Goal: Use online tool/utility: Utilize a website feature to perform a specific function

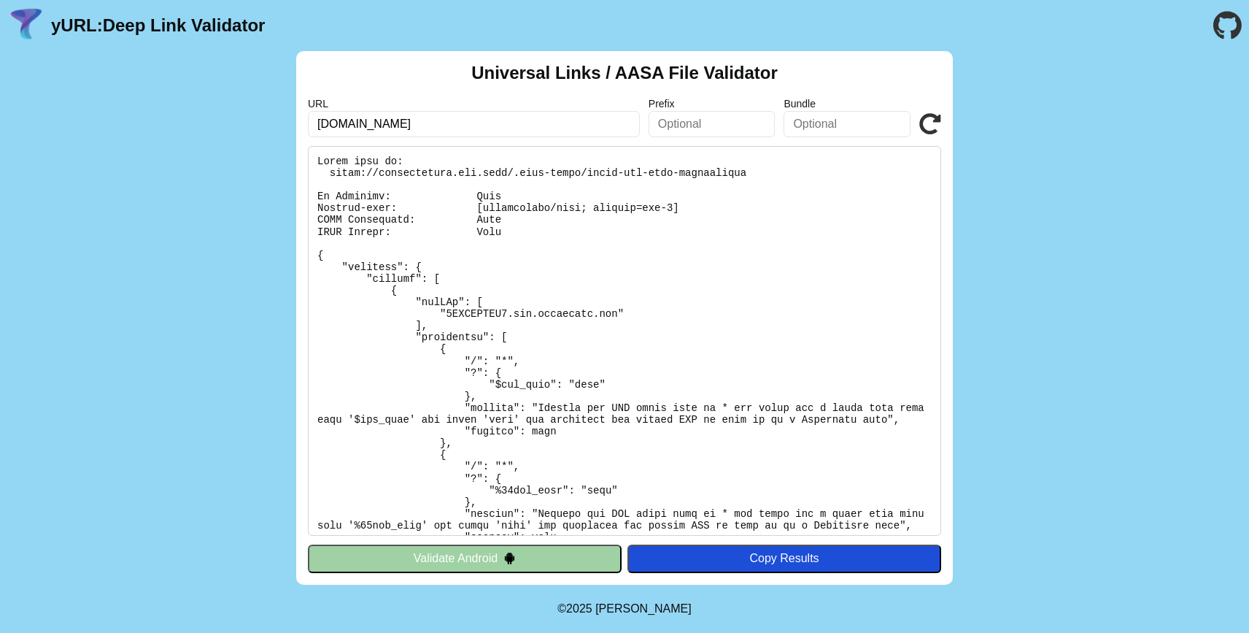
drag, startPoint x: 468, startPoint y: 129, endPoint x: 317, endPoint y: 131, distance: 151.8
click at [317, 131] on input "[DOMAIN_NAME]" at bounding box center [474, 124] width 332 height 26
click at [941, 125] on div "Universal Links / AASA File Validator URL itsbrandontv.app.link Prefix Bundle V…" at bounding box center [624, 317] width 657 height 533
click at [932, 125] on icon at bounding box center [930, 124] width 22 height 22
click at [467, 131] on input "itsbrandontv.app.link" at bounding box center [474, 124] width 332 height 26
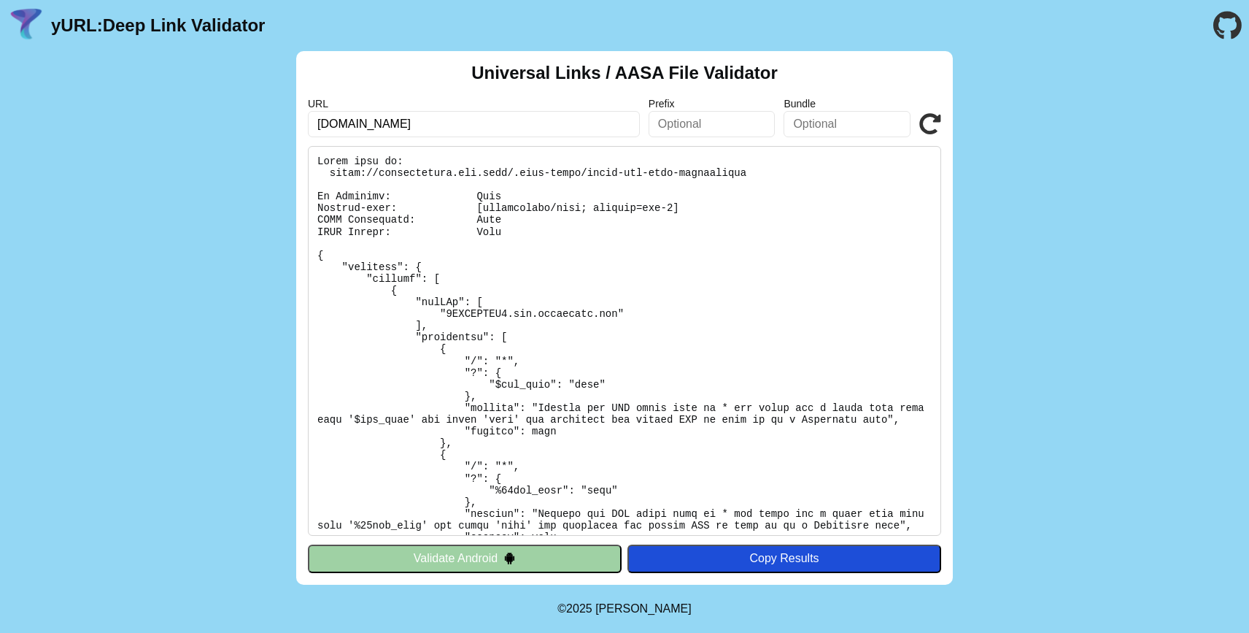
drag, startPoint x: 467, startPoint y: 131, endPoint x: 263, endPoint y: 120, distance: 204.6
click at [263, 120] on div "Universal Links / AASA File Validator URL itsbrandontv.app.link Prefix Bundle V…" at bounding box center [624, 317] width 1249 height 533
paste input "test-"
type input "[DOMAIN_NAME]"
click at [937, 125] on icon at bounding box center [930, 124] width 22 height 22
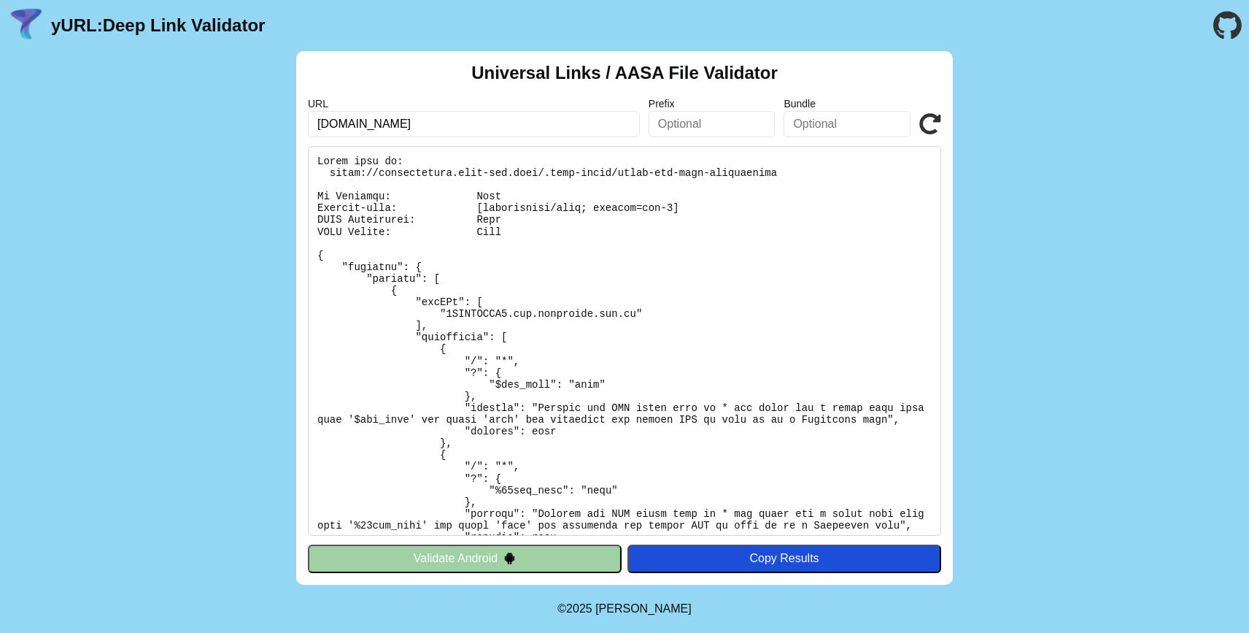
click at [922, 126] on icon at bounding box center [930, 124] width 22 height 22
click at [934, 125] on icon at bounding box center [930, 124] width 22 height 22
